Goal: Task Accomplishment & Management: Manage account settings

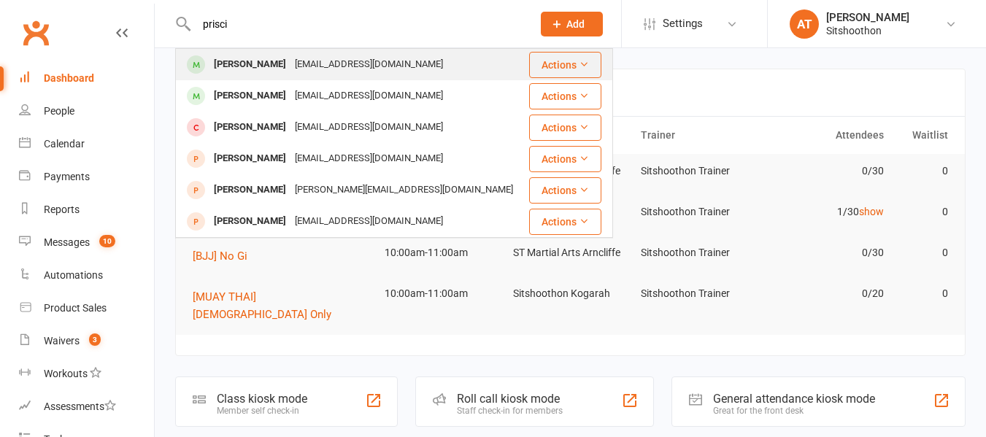
type input "prisci"
click at [312, 63] on div "[EMAIL_ADDRESS][DOMAIN_NAME]" at bounding box center [368, 64] width 157 height 21
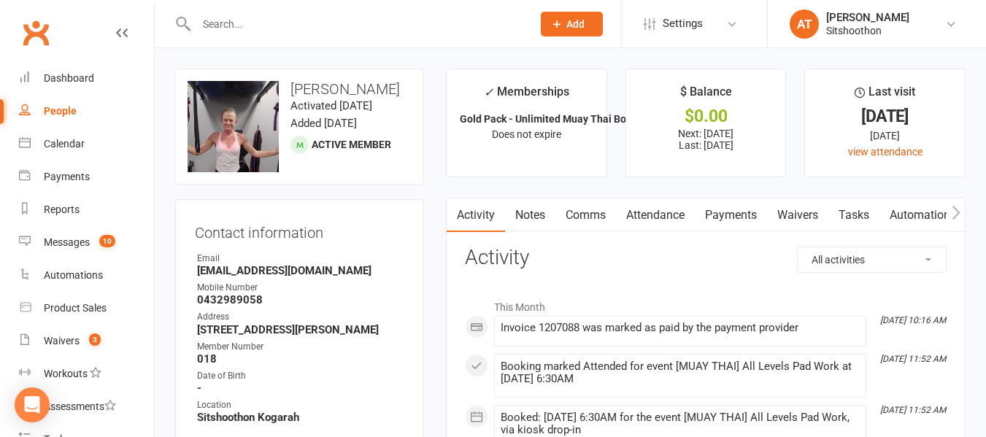
click at [729, 217] on link "Payments" at bounding box center [730, 215] width 72 height 34
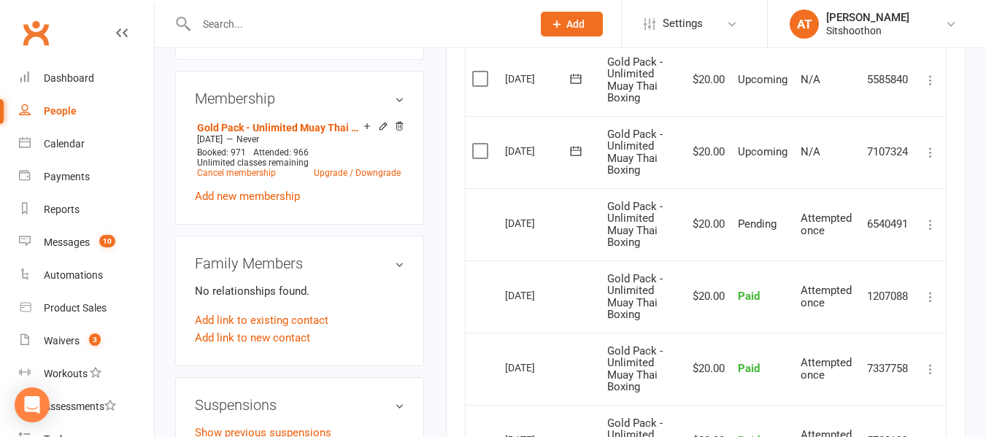
scroll to position [556, 0]
click at [481, 148] on label at bounding box center [482, 150] width 20 height 15
click at [481, 143] on input "checkbox" at bounding box center [476, 143] width 9 height 0
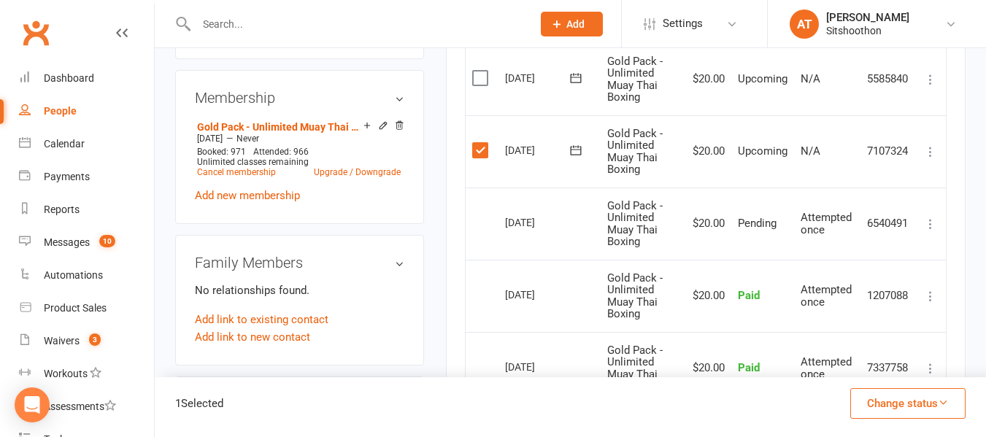
click at [481, 74] on label at bounding box center [482, 78] width 20 height 15
click at [481, 71] on input "checkbox" at bounding box center [476, 71] width 9 height 0
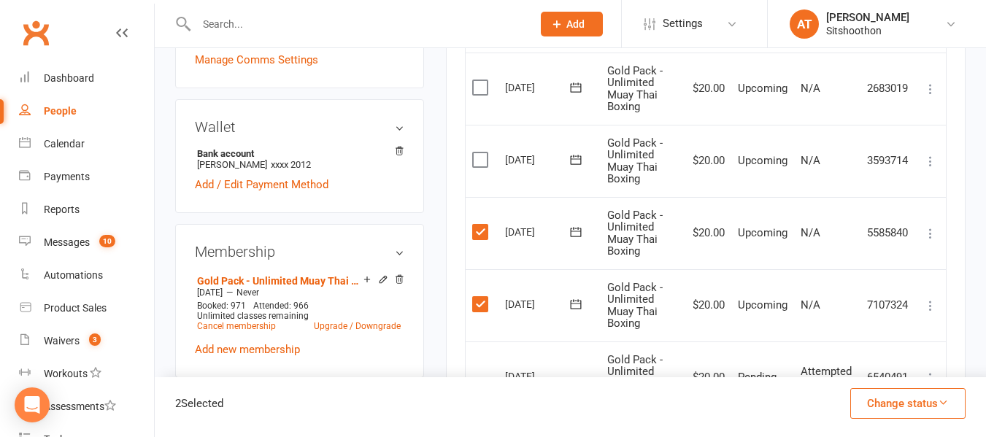
scroll to position [400, 0]
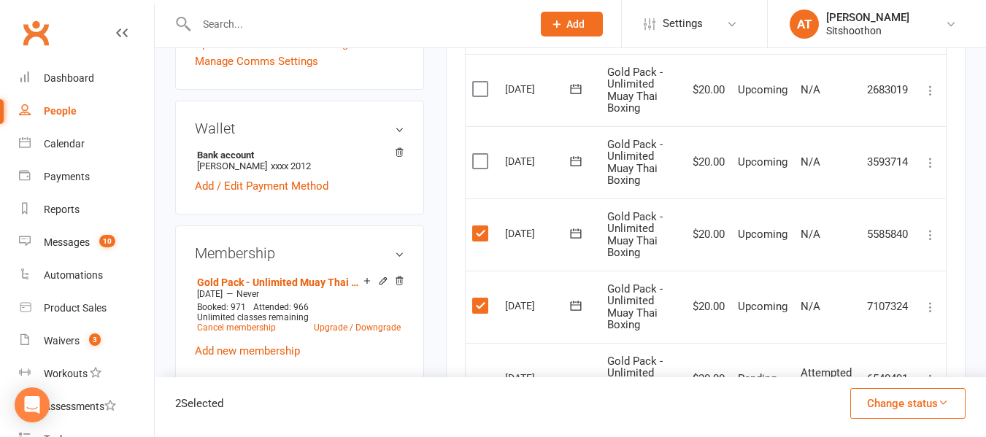
click at [483, 159] on label at bounding box center [482, 161] width 20 height 15
click at [481, 154] on input "checkbox" at bounding box center [476, 154] width 9 height 0
click at [479, 90] on label at bounding box center [482, 89] width 20 height 15
click at [479, 82] on input "checkbox" at bounding box center [476, 82] width 9 height 0
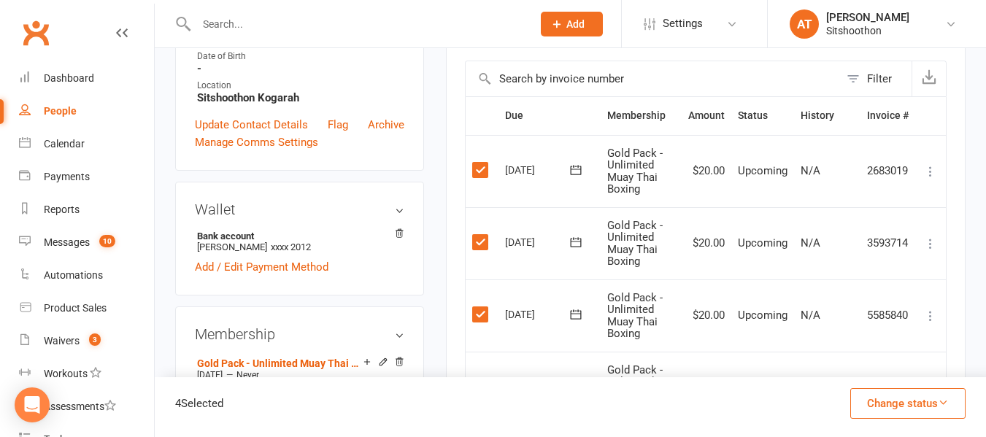
scroll to position [319, 0]
click at [869, 406] on button "Change status" at bounding box center [907, 403] width 115 height 31
click at [883, 400] on button "Change status" at bounding box center [907, 403] width 115 height 31
click at [918, 399] on button "Change status" at bounding box center [907, 403] width 115 height 31
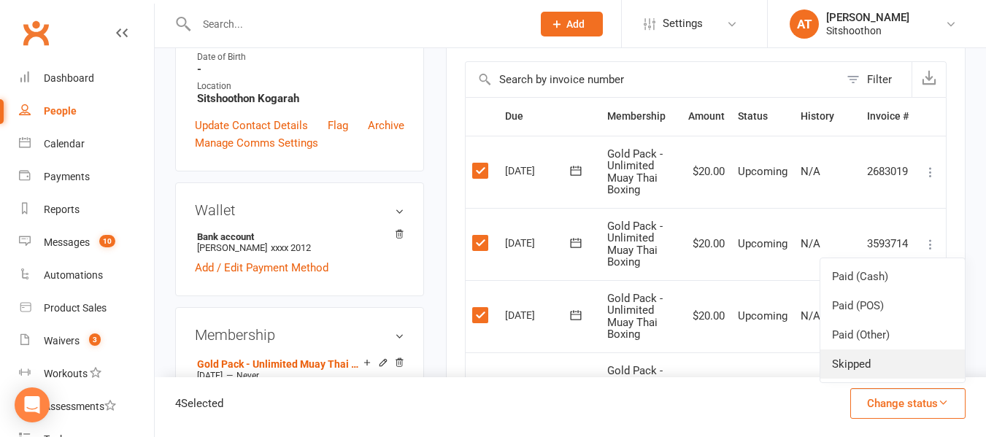
click at [842, 366] on link "Skipped" at bounding box center [892, 363] width 144 height 29
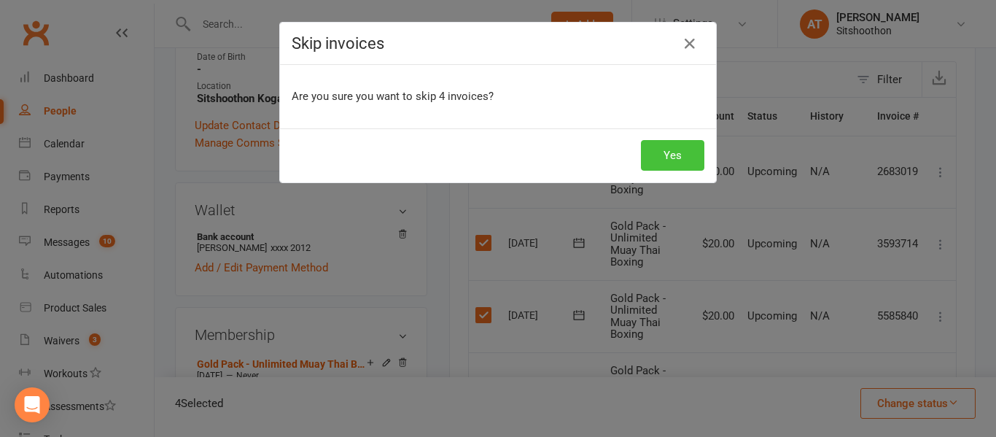
click at [659, 156] on button "Yes" at bounding box center [672, 155] width 63 height 31
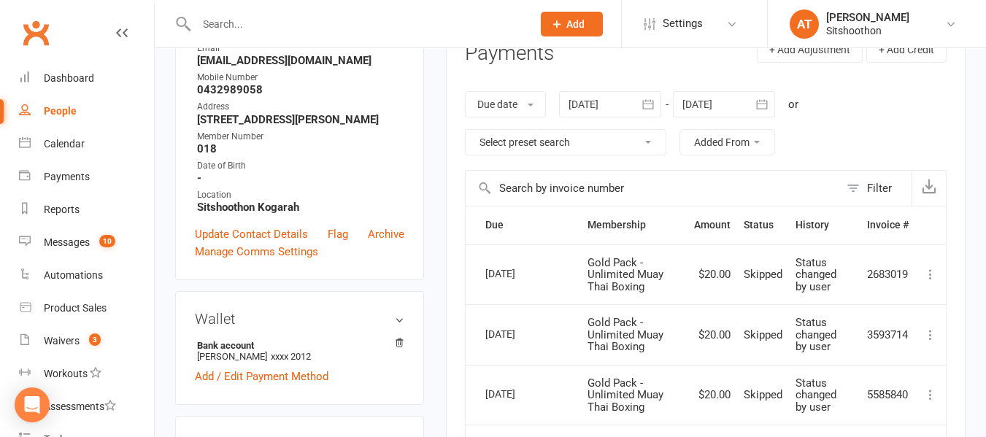
scroll to position [209, 0]
click at [61, 340] on div "Waivers" at bounding box center [62, 341] width 36 height 12
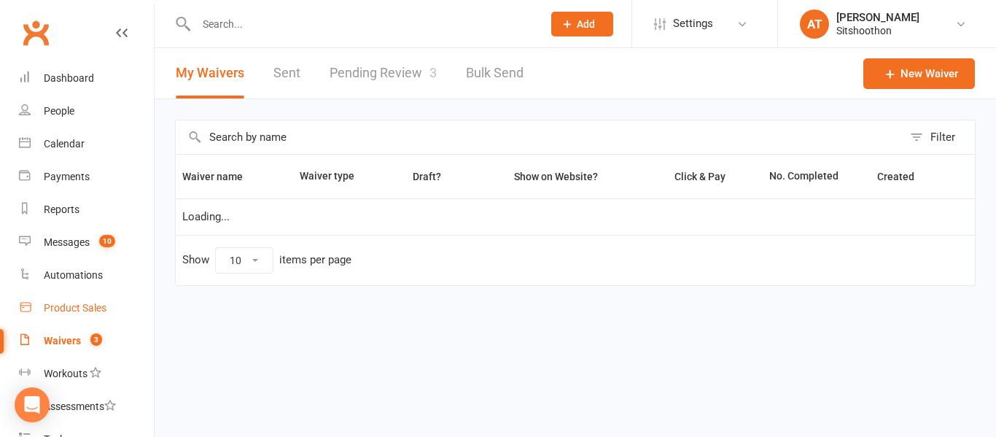
select select "100"
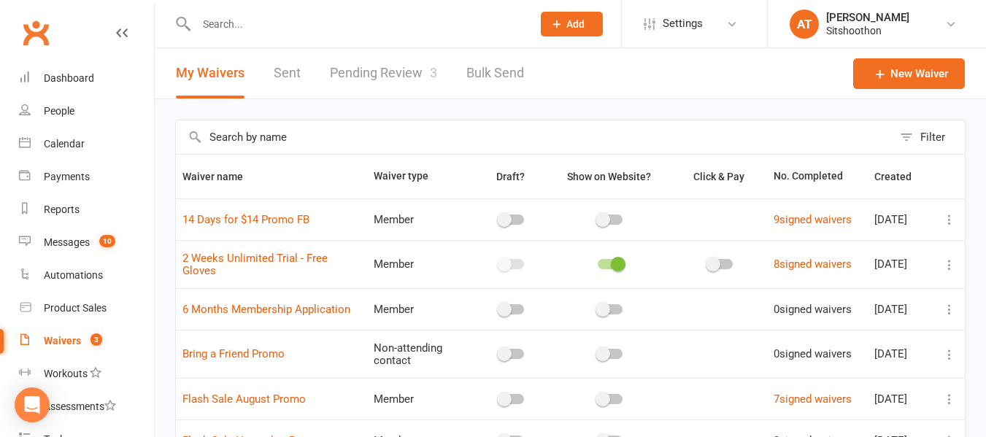
click at [355, 88] on link "Pending Review 3" at bounding box center [383, 73] width 107 height 50
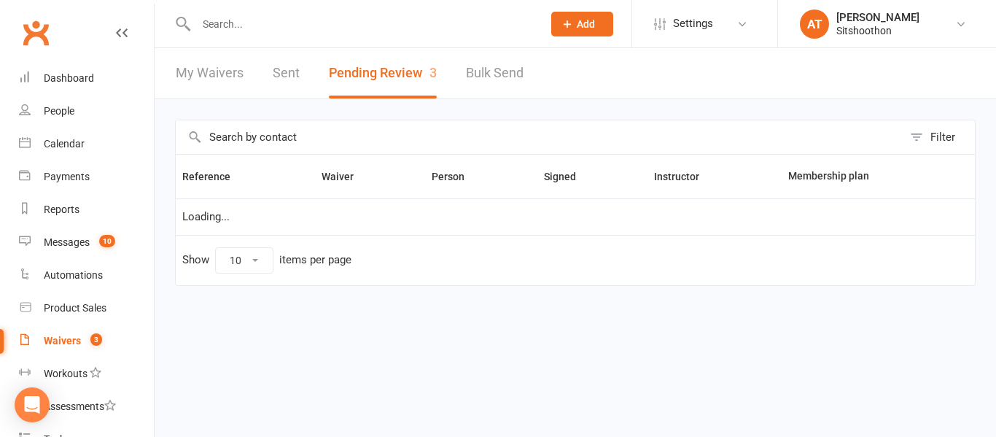
select select "25"
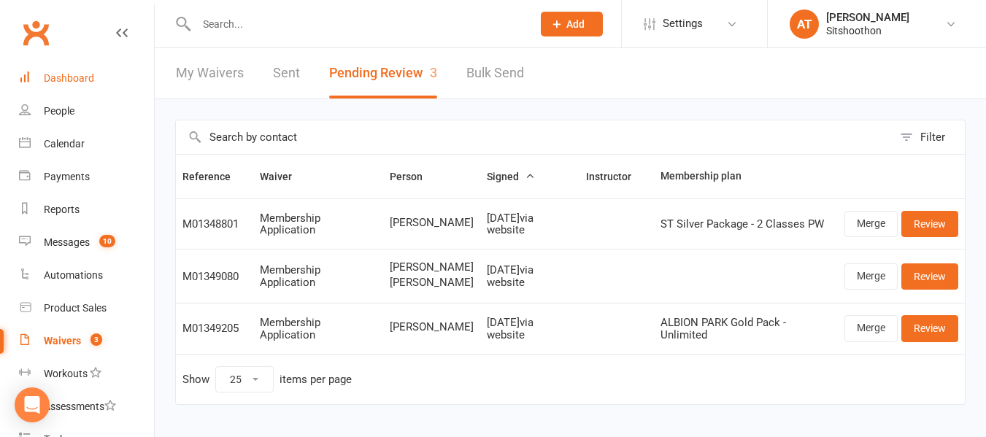
click at [74, 74] on div "Dashboard" at bounding box center [69, 78] width 50 height 12
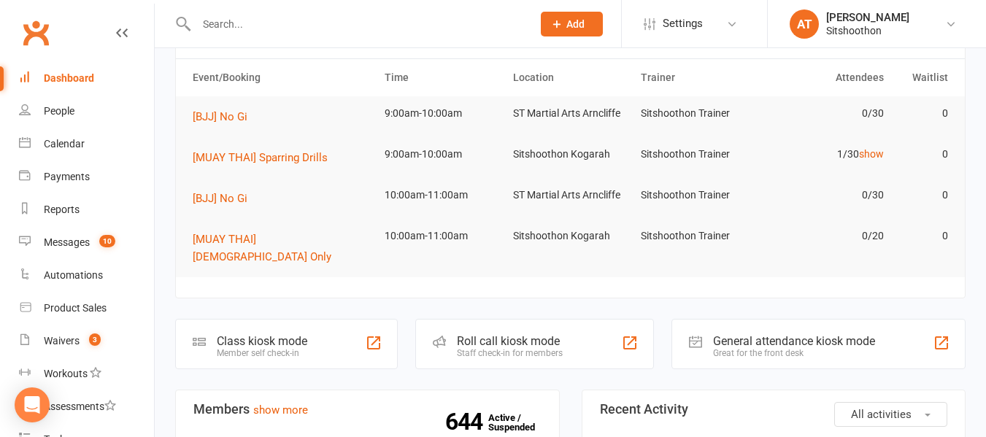
click at [376, 20] on input "text" at bounding box center [357, 24] width 330 height 20
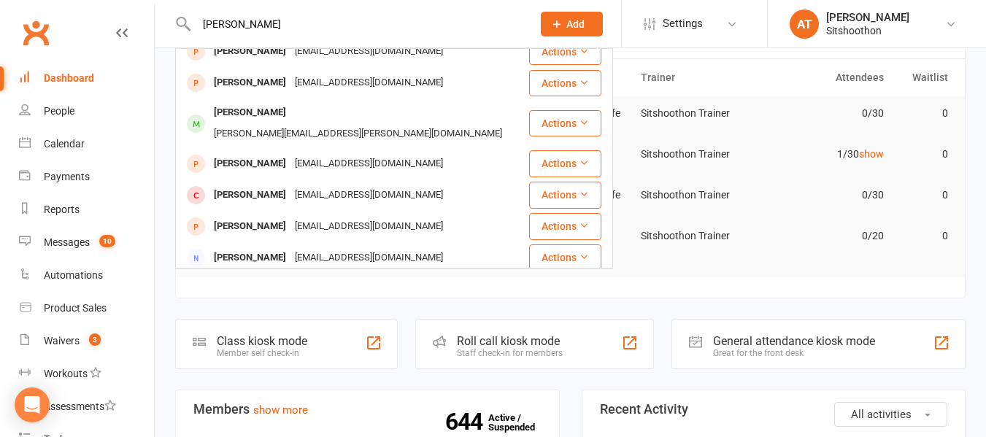
scroll to position [382, 0]
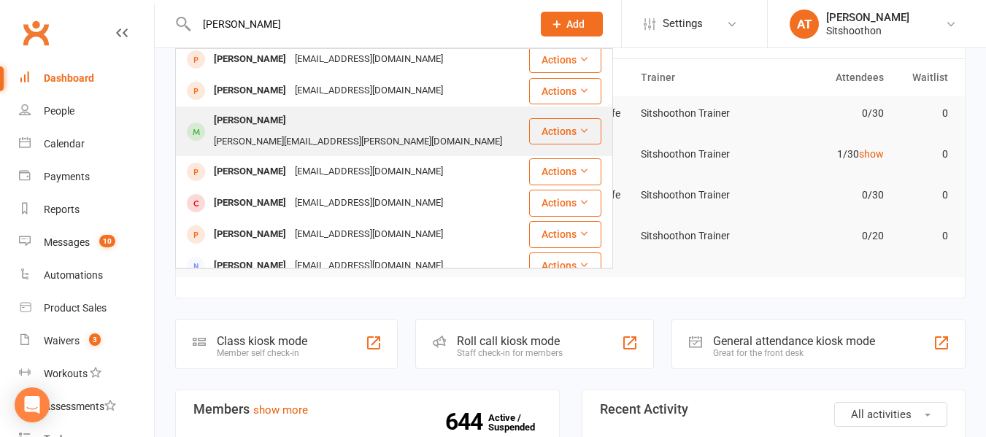
type input "[PERSON_NAME]"
click at [281, 123] on div "[PERSON_NAME]" at bounding box center [249, 120] width 81 height 21
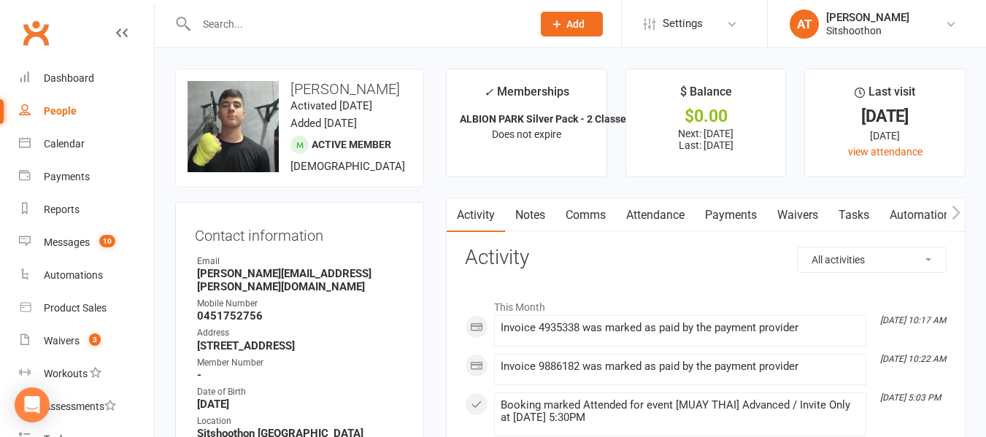
click at [260, 22] on input "text" at bounding box center [357, 24] width 330 height 20
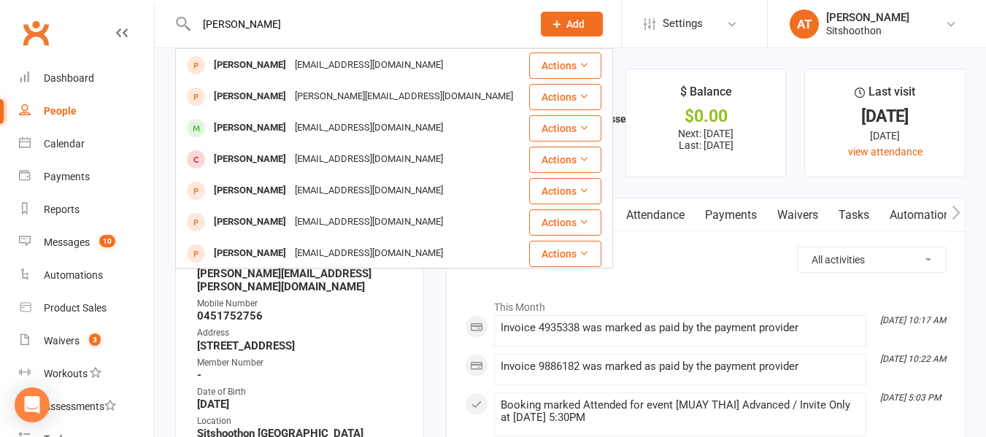
scroll to position [217, 0]
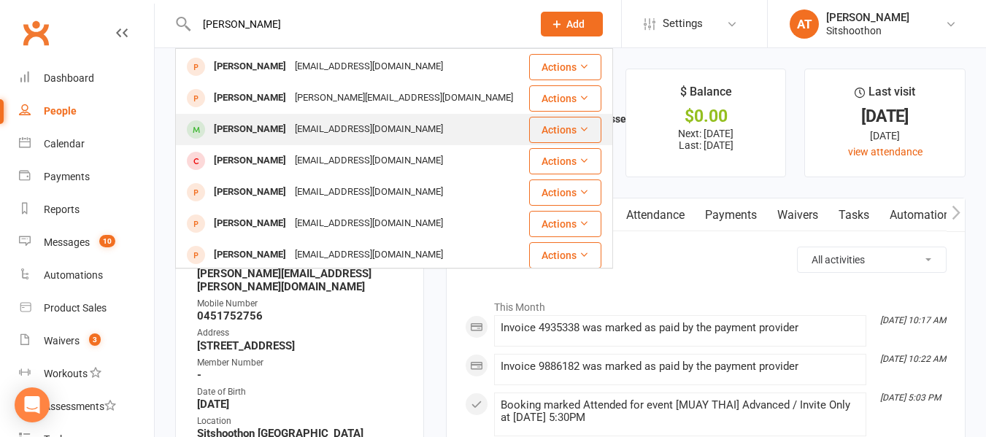
type input "[PERSON_NAME]"
click at [250, 123] on div "[PERSON_NAME]" at bounding box center [249, 129] width 81 height 21
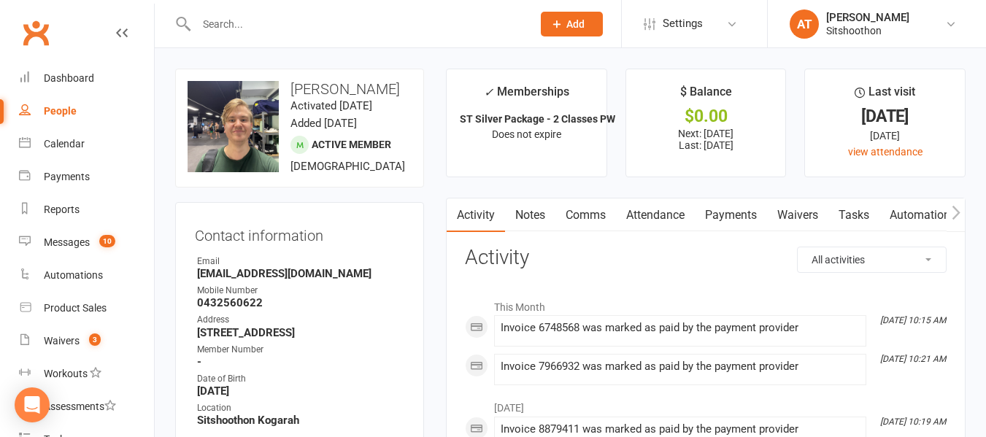
click at [247, 20] on input "text" at bounding box center [357, 24] width 330 height 20
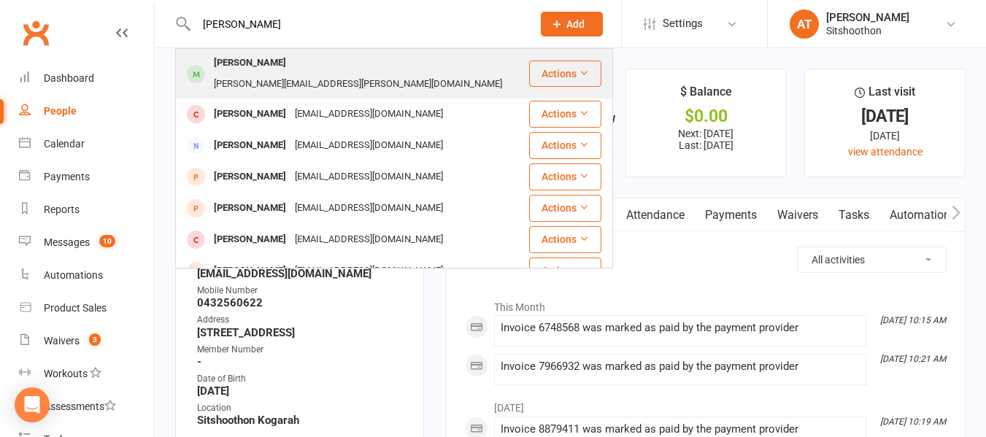
type input "[PERSON_NAME]"
click at [248, 58] on div "[PERSON_NAME]" at bounding box center [249, 63] width 81 height 21
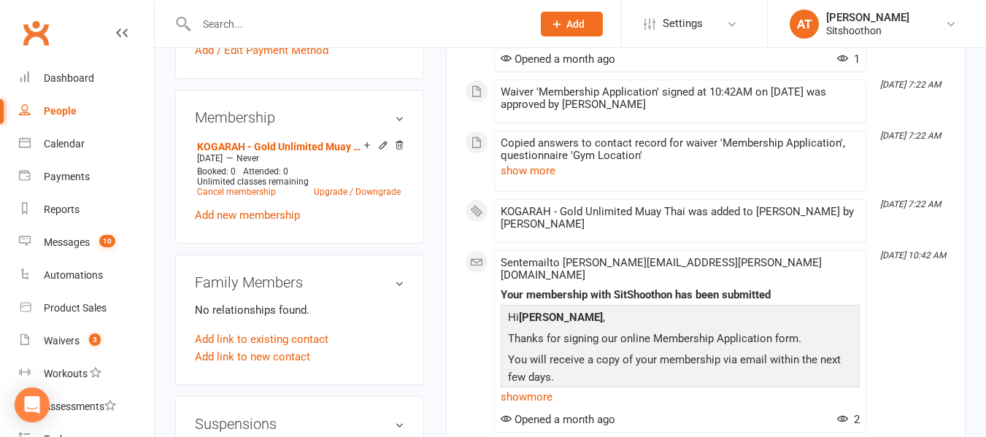
scroll to position [534, 0]
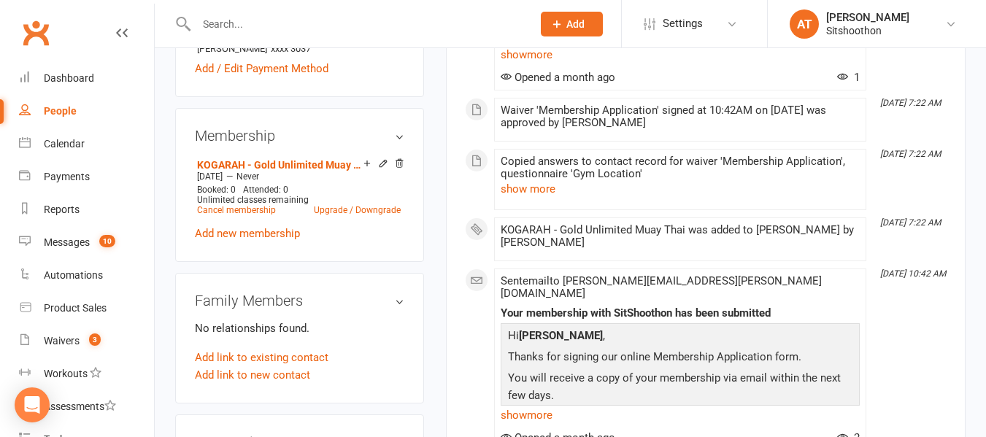
click at [651, 187] on div "Copied answers to contact record for waiver 'Membership Application', questionn…" at bounding box center [679, 179] width 359 height 48
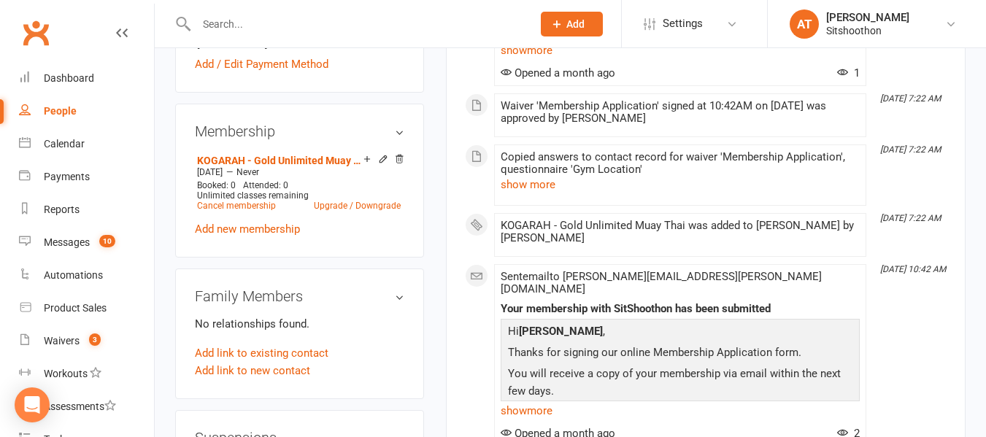
scroll to position [539, 0]
click at [593, 229] on div "KOGARAH - Gold Unlimited Muay Thai was added to [PERSON_NAME] by [PERSON_NAME]" at bounding box center [679, 231] width 359 height 25
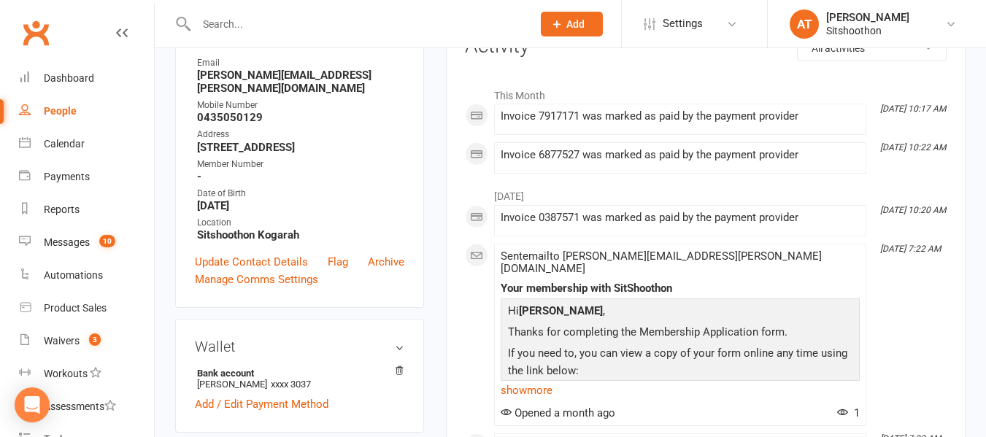
scroll to position [0, 0]
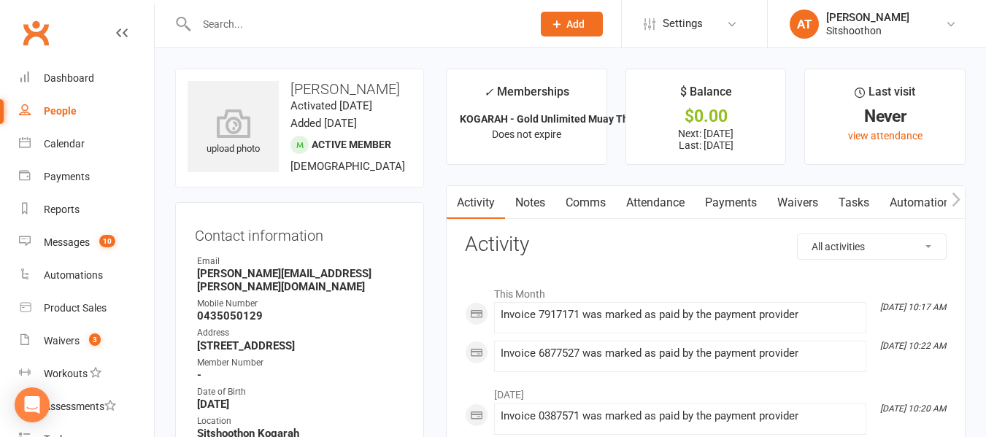
click at [51, 112] on div "People" at bounding box center [60, 111] width 33 height 12
select select "100"
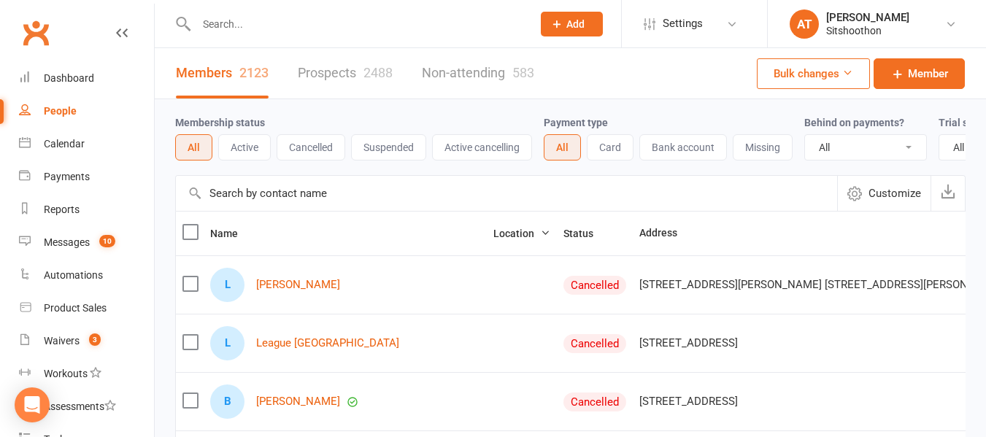
click at [249, 139] on button "Active" at bounding box center [244, 147] width 53 height 26
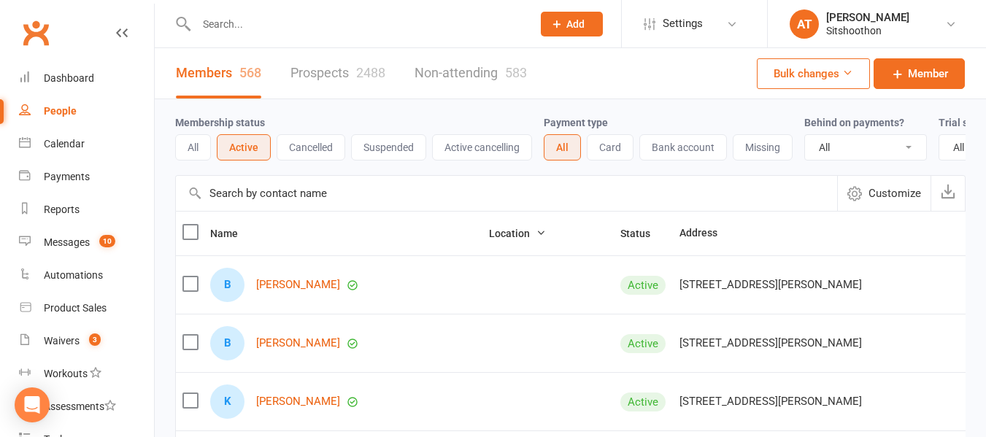
click at [851, 153] on select "All No Yes" at bounding box center [865, 147] width 121 height 25
select select "false"
click at [806, 136] on select "All No Yes" at bounding box center [865, 147] width 121 height 25
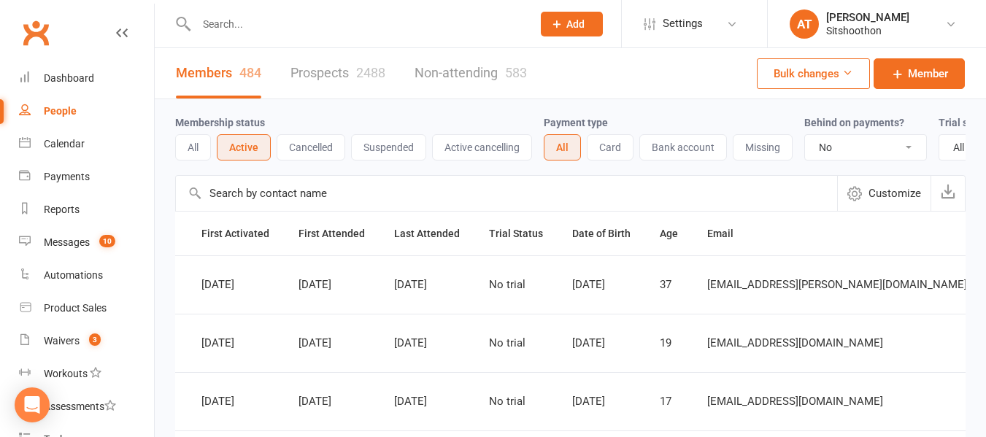
click at [58, 113] on div "People" at bounding box center [60, 111] width 33 height 12
click at [249, 151] on button "Active" at bounding box center [244, 147] width 54 height 26
click at [854, 148] on select "All No Yes" at bounding box center [865, 147] width 121 height 25
click at [806, 136] on select "All No Yes" at bounding box center [865, 147] width 121 height 25
click at [831, 147] on select "All No Yes" at bounding box center [865, 147] width 121 height 25
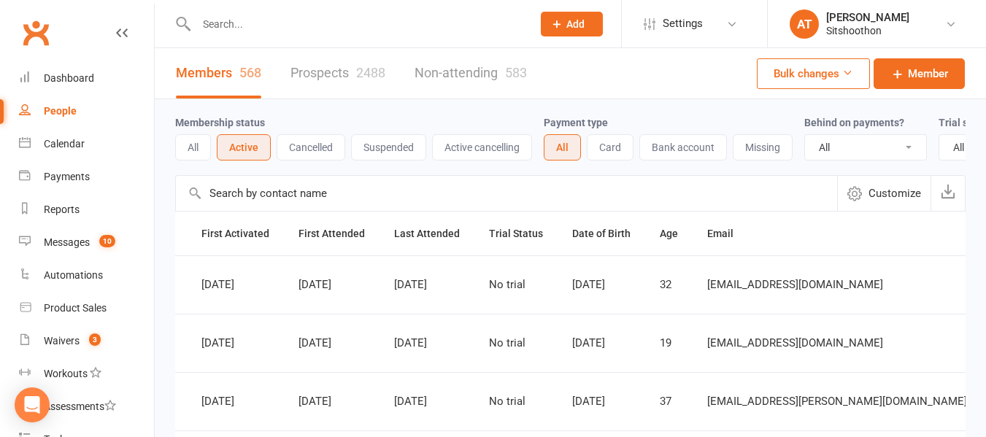
select select "false"
click at [806, 136] on select "All No Yes" at bounding box center [865, 147] width 121 height 25
click at [946, 198] on icon "button" at bounding box center [947, 191] width 15 height 15
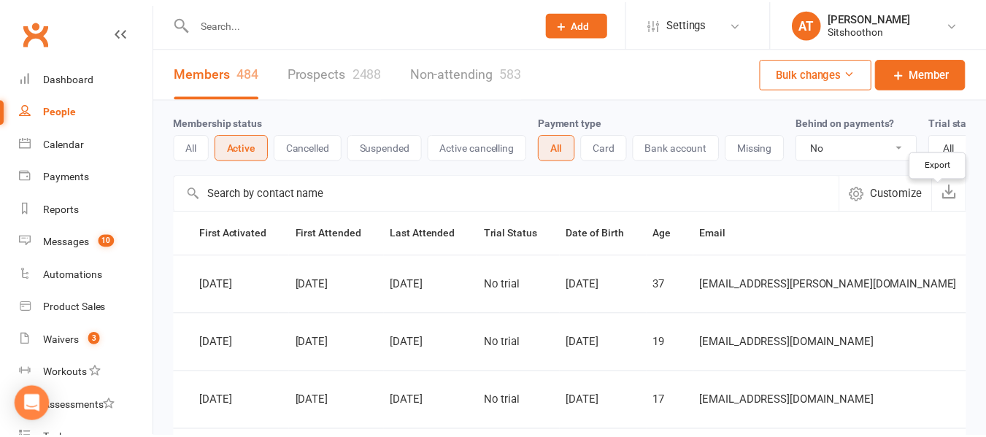
scroll to position [0, 773]
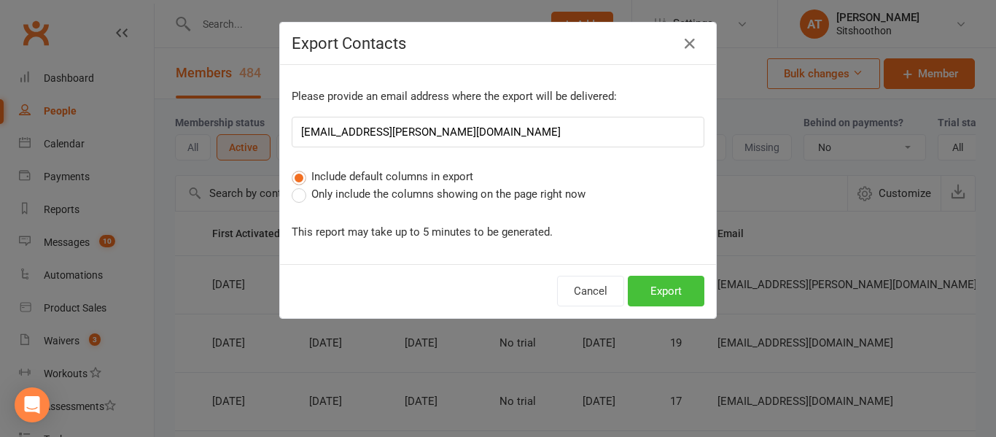
click at [677, 288] on button "Export" at bounding box center [666, 291] width 77 height 31
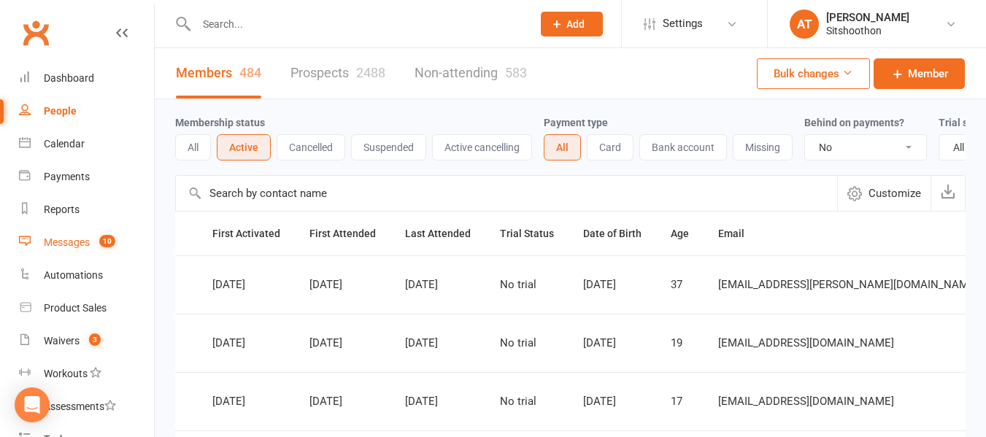
click at [68, 240] on div "Messages" at bounding box center [67, 242] width 46 height 12
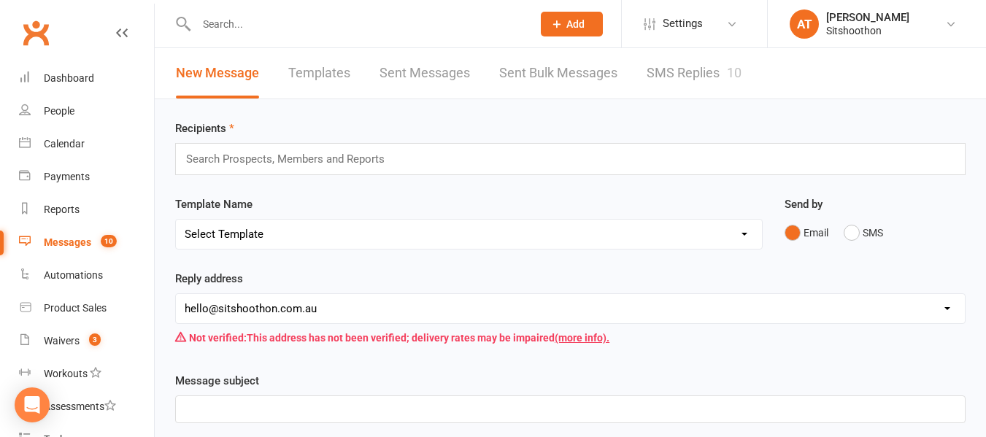
click at [580, 63] on link "Sent Bulk Messages" at bounding box center [558, 73] width 118 height 50
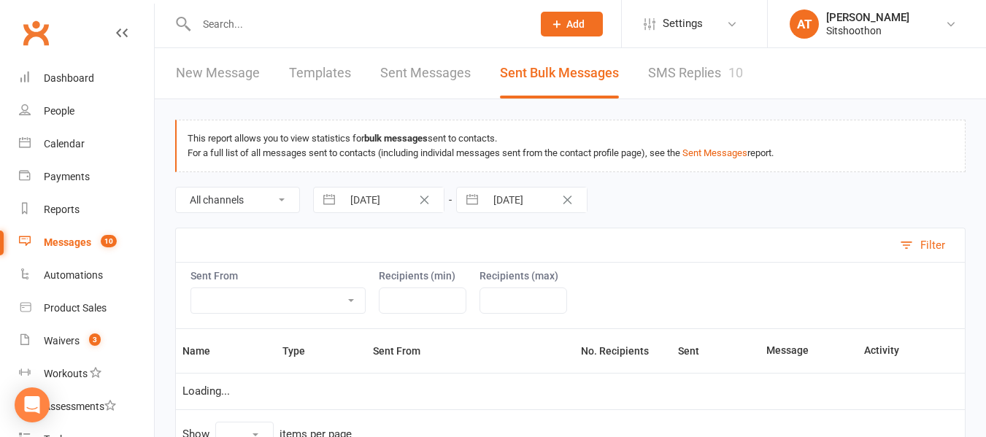
select select "10"
click at [88, 74] on div "Dashboard" at bounding box center [69, 78] width 50 height 12
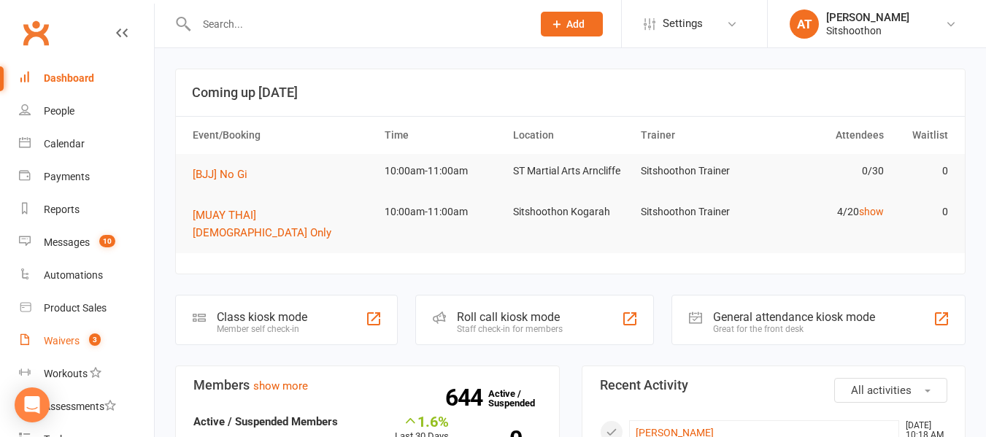
click at [60, 338] on div "Waivers" at bounding box center [62, 341] width 36 height 12
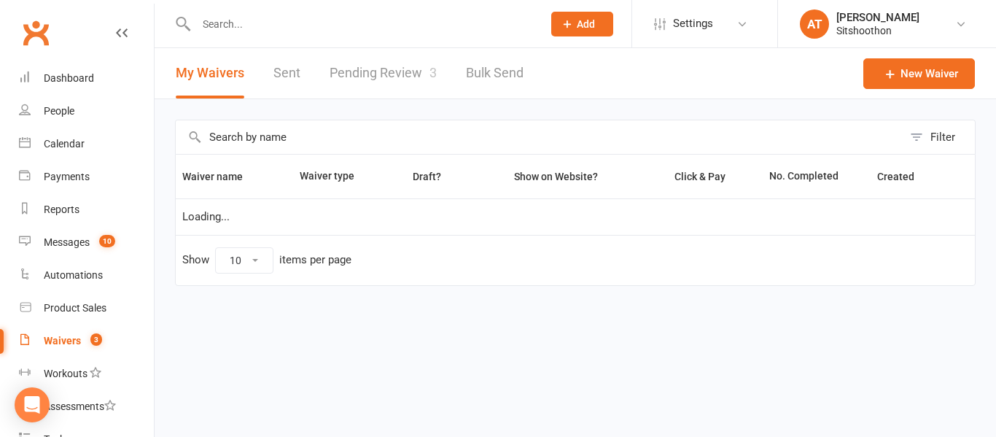
select select "100"
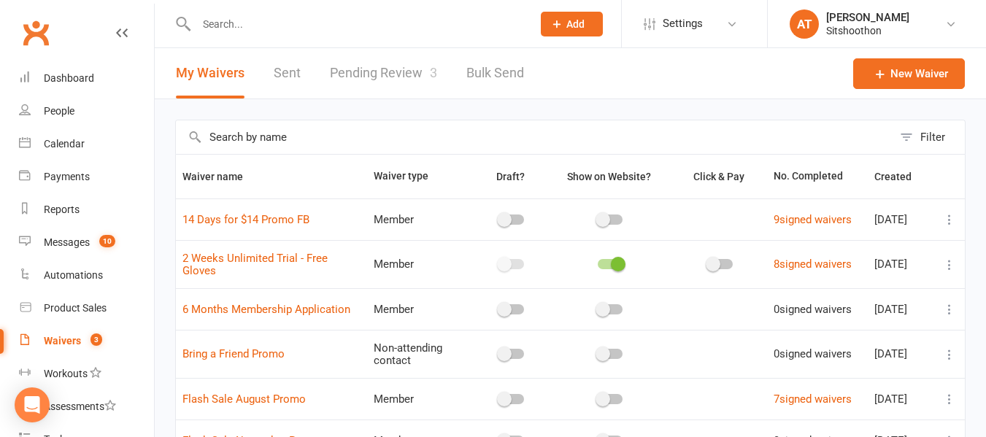
click at [376, 85] on link "Pending Review 3" at bounding box center [383, 73] width 107 height 50
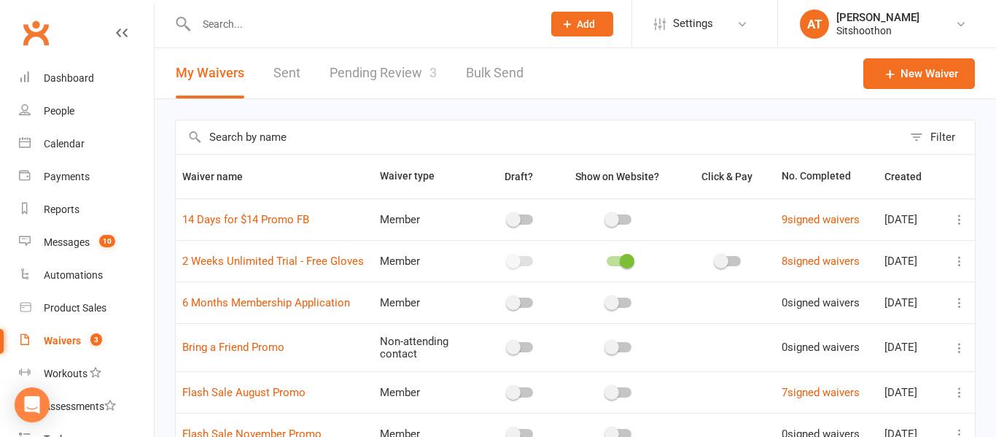
select select "25"
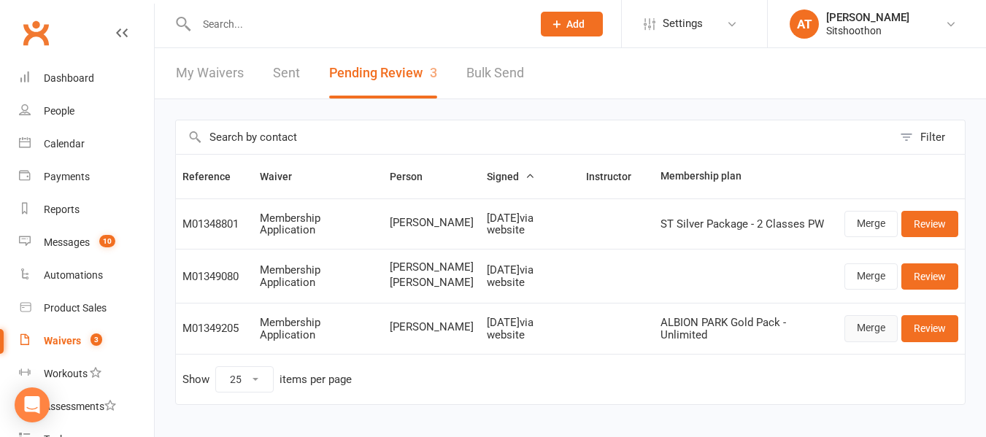
click at [866, 329] on link "Merge" at bounding box center [870, 328] width 53 height 26
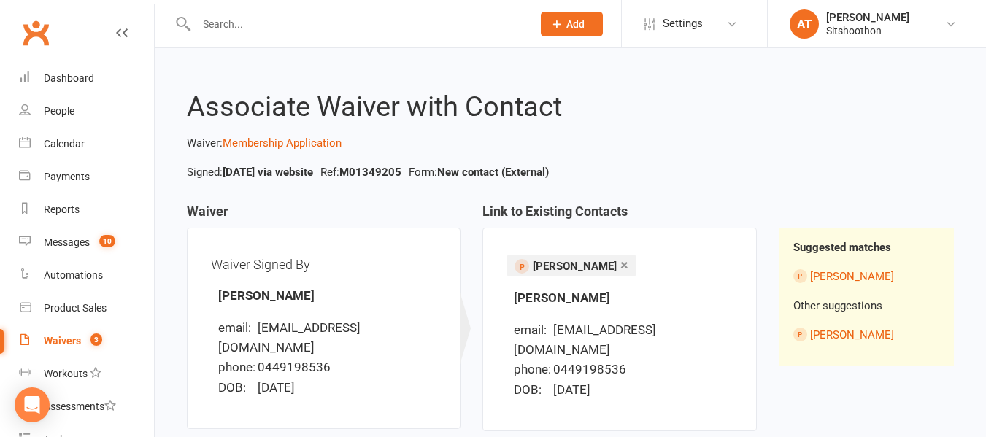
scroll to position [143, 0]
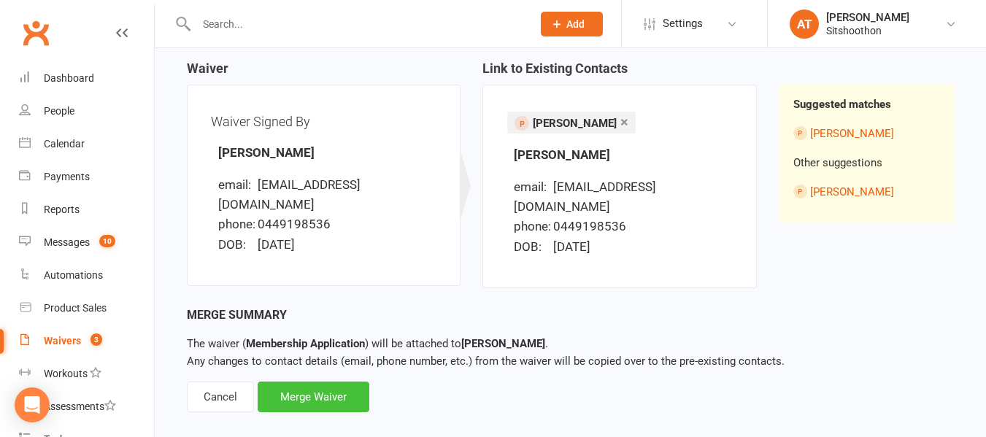
click at [337, 382] on div "Merge Waiver" at bounding box center [314, 397] width 112 height 31
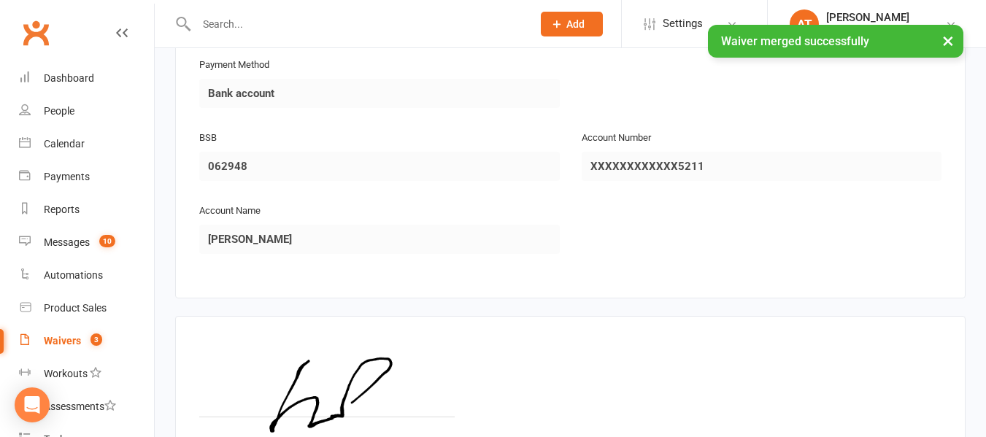
scroll to position [1776, 0]
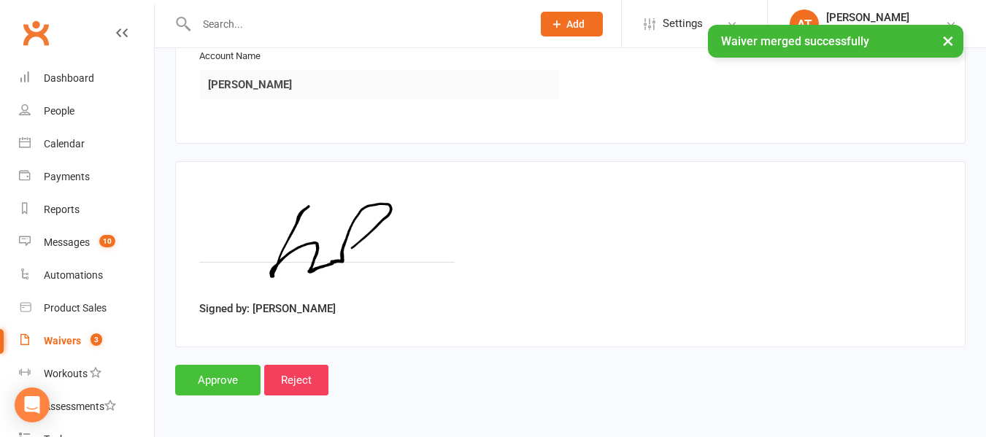
click at [200, 376] on input "Approve" at bounding box center [217, 380] width 85 height 31
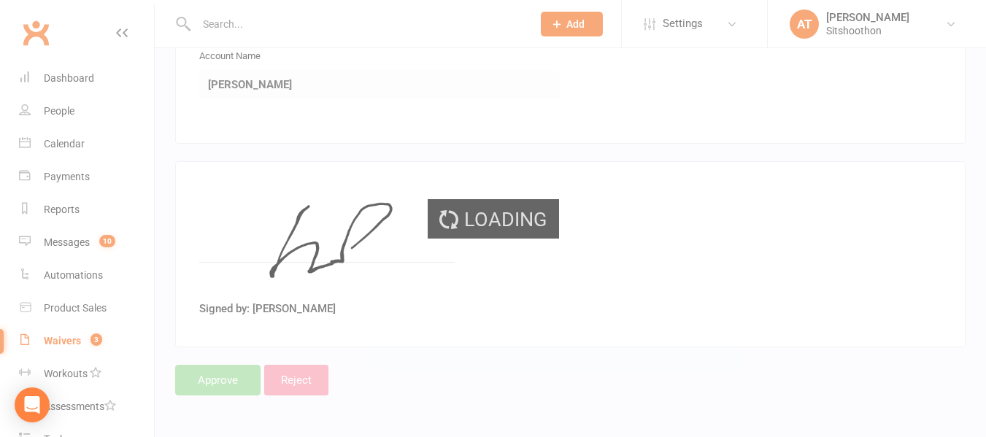
select select "25"
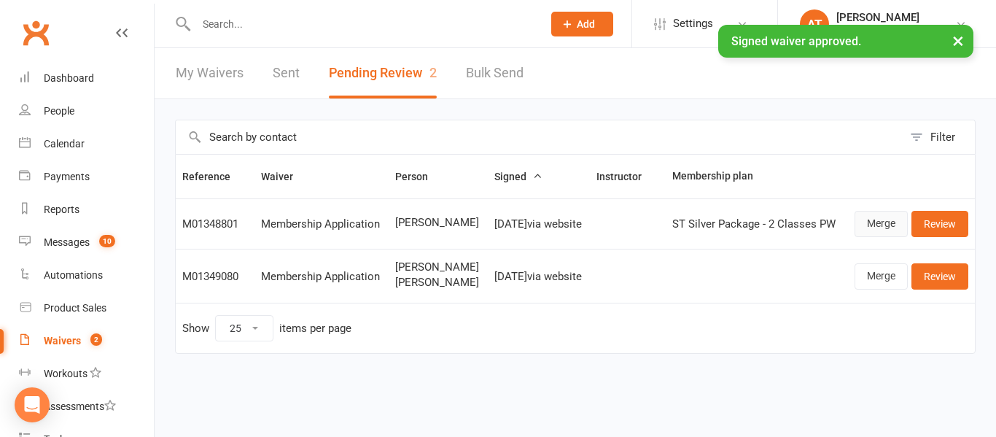
click at [882, 222] on link "Merge" at bounding box center [881, 224] width 53 height 26
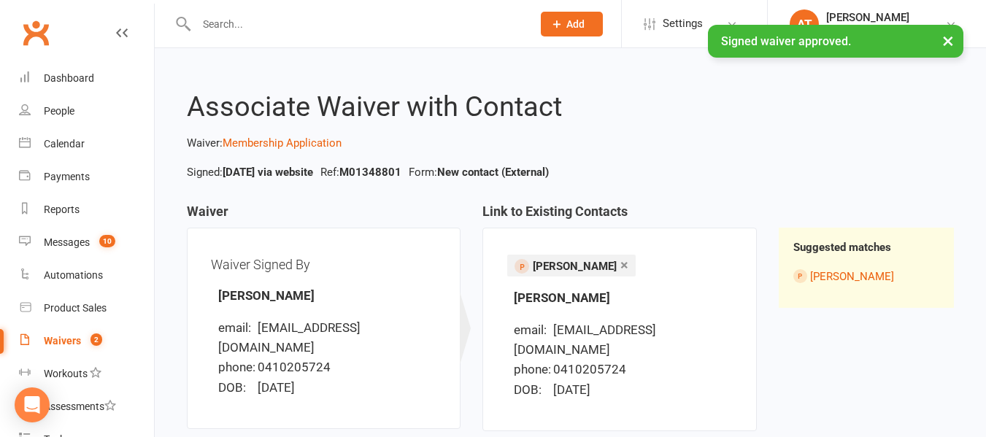
scroll to position [143, 0]
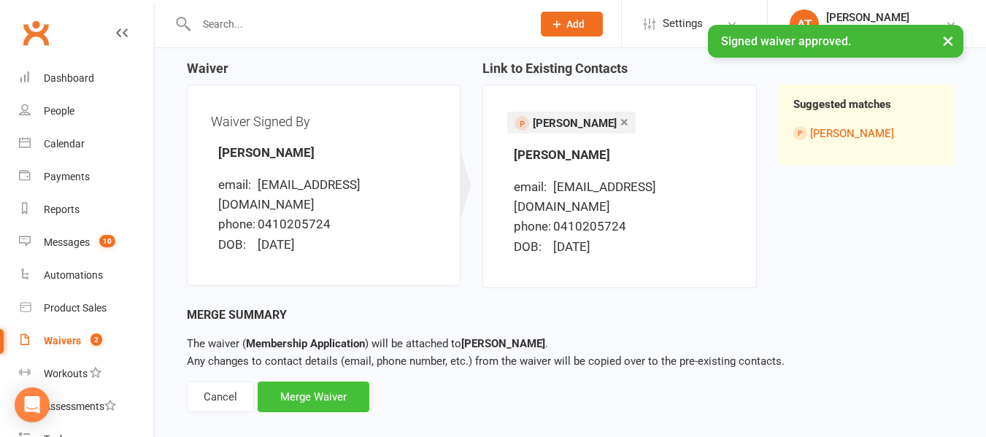
click at [315, 382] on div "Merge Waiver" at bounding box center [314, 397] width 112 height 31
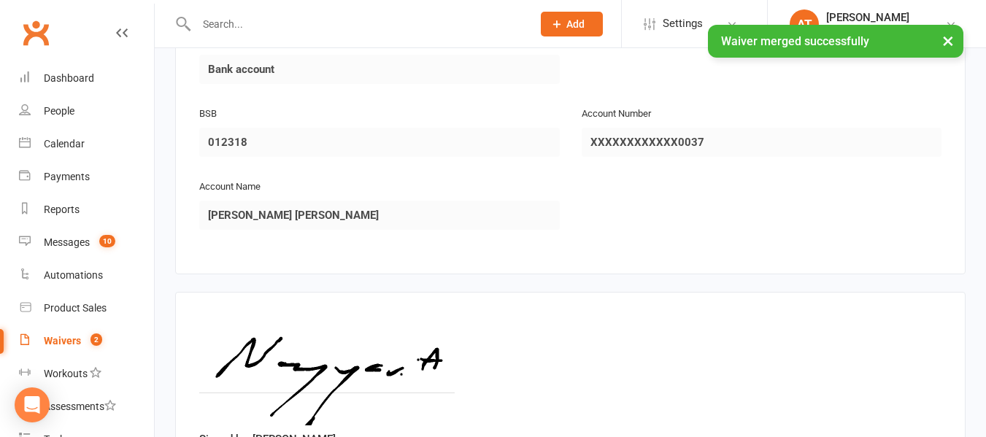
scroll to position [1776, 0]
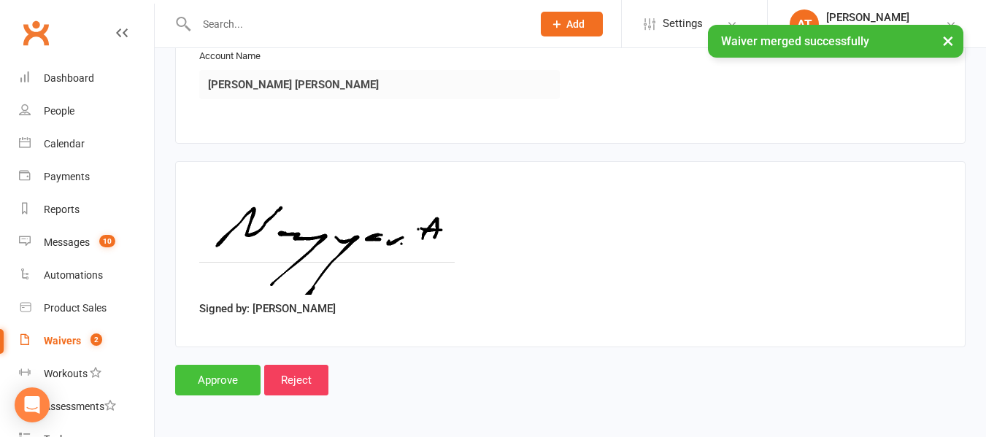
click at [206, 371] on input "Approve" at bounding box center [217, 380] width 85 height 31
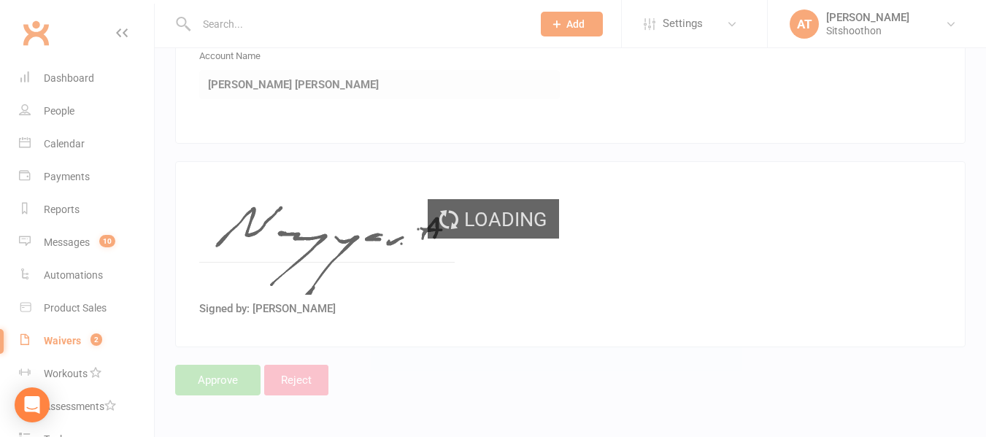
select select "25"
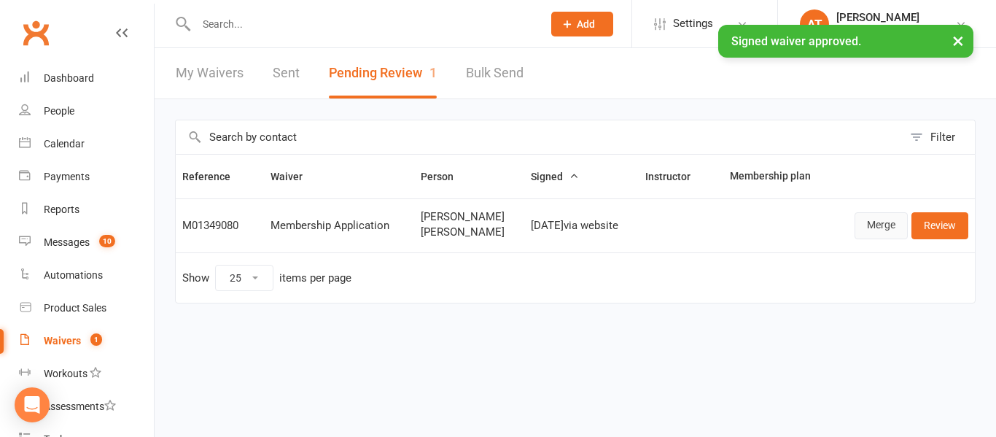
click at [879, 228] on link "Merge" at bounding box center [881, 225] width 53 height 26
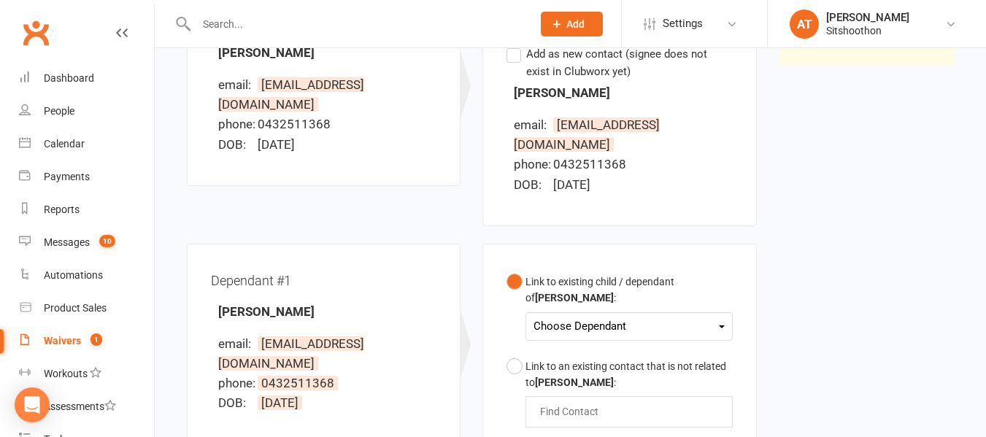
scroll to position [353, 0]
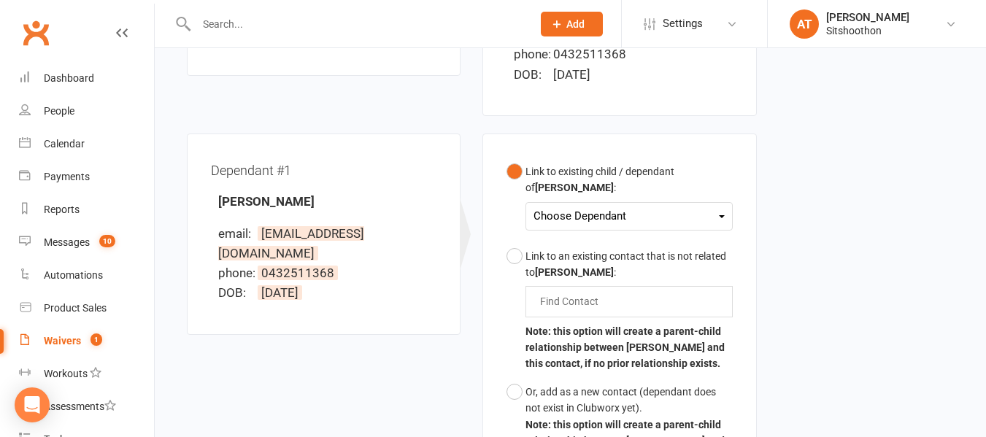
click at [557, 209] on div "Choose Dependant [PERSON_NAME]" at bounding box center [628, 216] width 206 height 28
click at [549, 206] on div "Choose Dependant" at bounding box center [628, 216] width 190 height 20
click at [564, 235] on link "[PERSON_NAME]" at bounding box center [606, 250] width 144 height 31
click at [453, 349] on div "Dependant #1 [PERSON_NAME] email: [EMAIL_ADDRESS][DOMAIN_NAME] phone: [PHONE_NU…" at bounding box center [472, 382] width 592 height 498
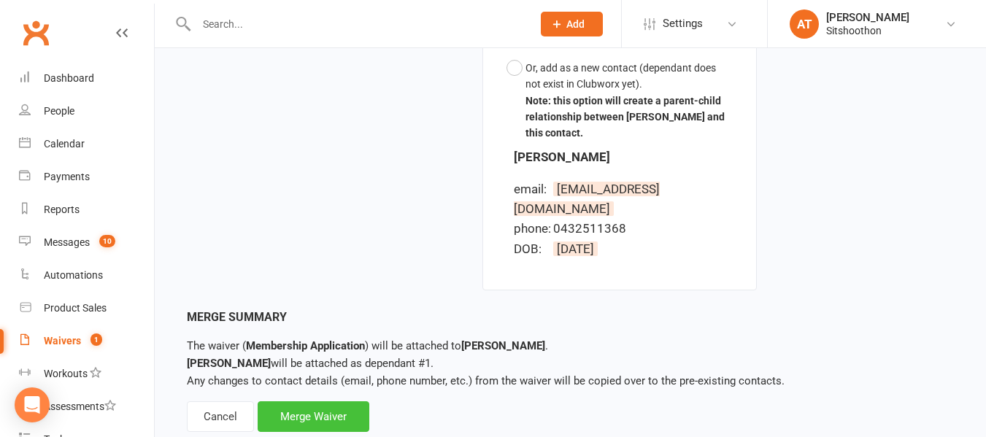
click at [327, 401] on div "Merge Waiver" at bounding box center [314, 416] width 112 height 31
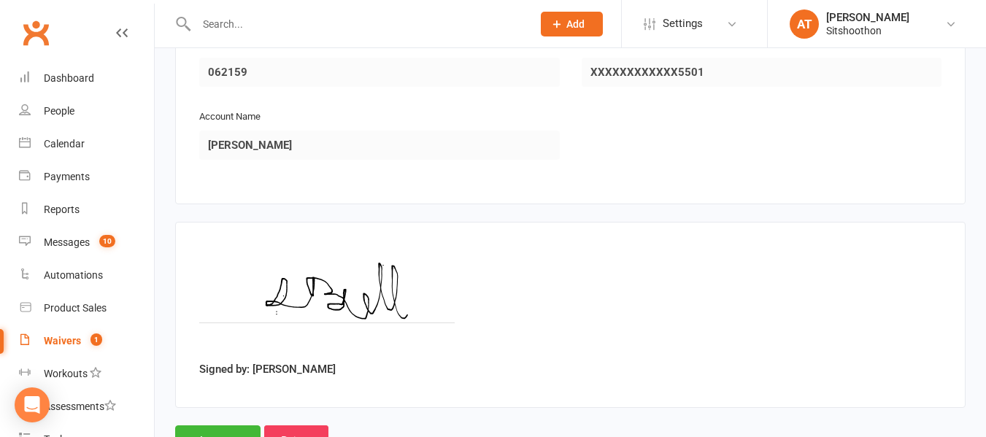
scroll to position [2447, 0]
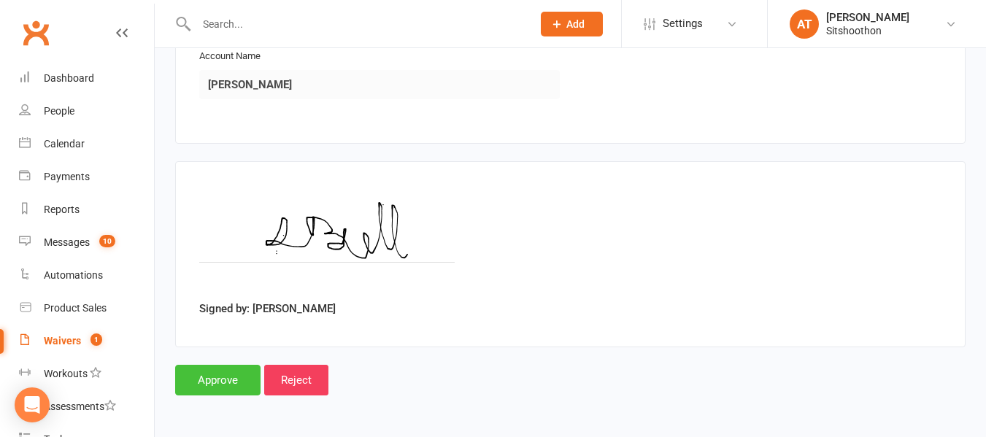
click at [200, 376] on input "Approve" at bounding box center [217, 380] width 85 height 31
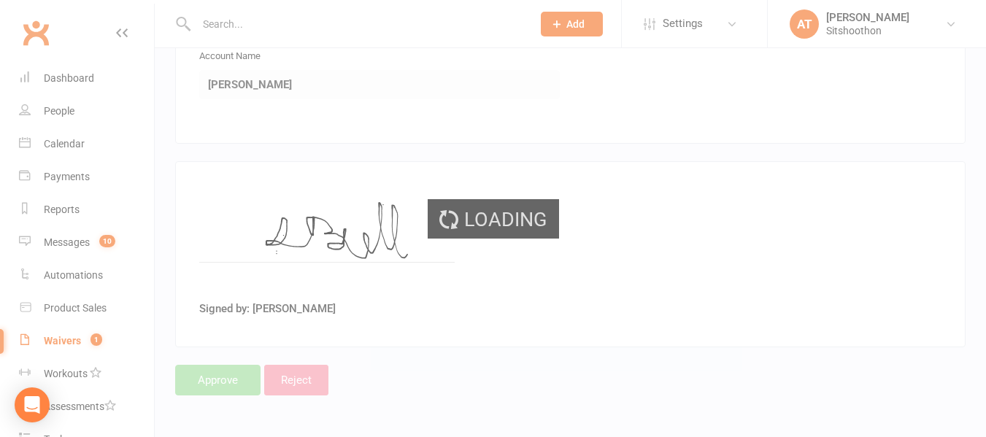
select select "25"
